Goal: Find specific page/section: Find specific page/section

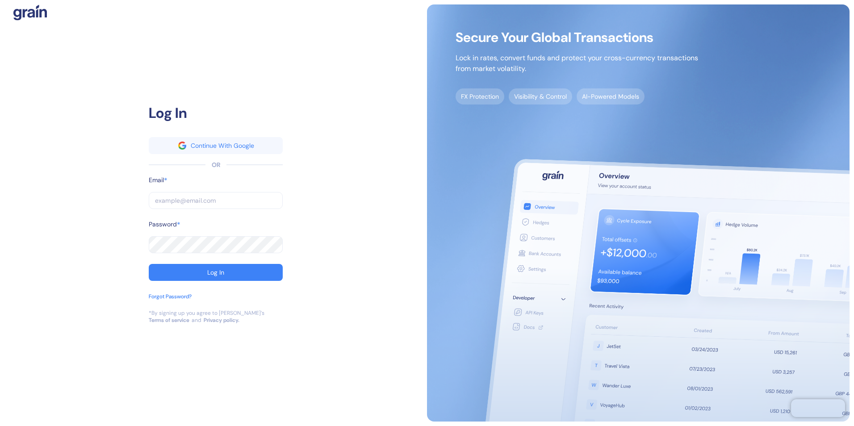
type input "[EMAIL_ADDRESS][PERSON_NAME][PERSON_NAME][DOMAIN_NAME]"
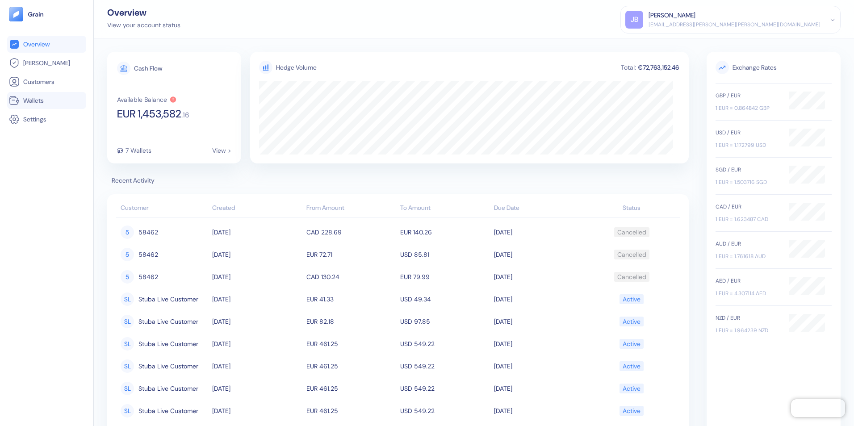
click at [41, 98] on span "Wallets" at bounding box center [33, 100] width 21 height 9
